Goal: Information Seeking & Learning: Learn about a topic

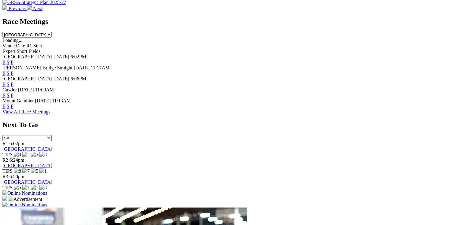
scroll to position [275, 0]
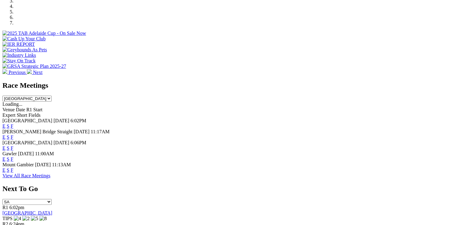
scroll to position [245, 0]
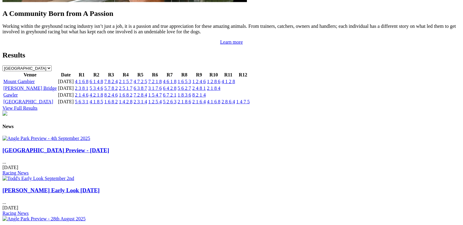
scroll to position [642, 0]
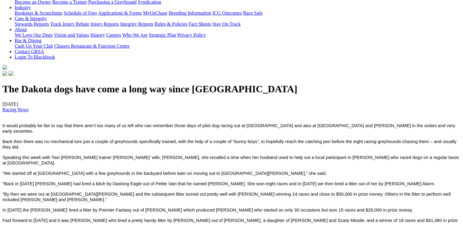
scroll to position [214, 0]
